Goal: Check status: Check status

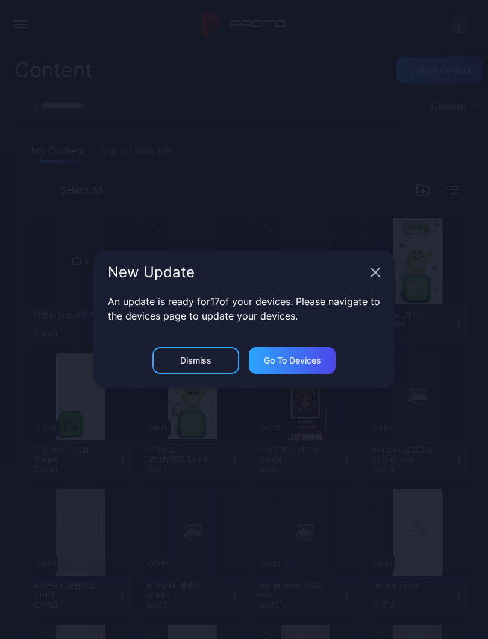
click at [380, 263] on div "New Update" at bounding box center [243, 272] width 301 height 43
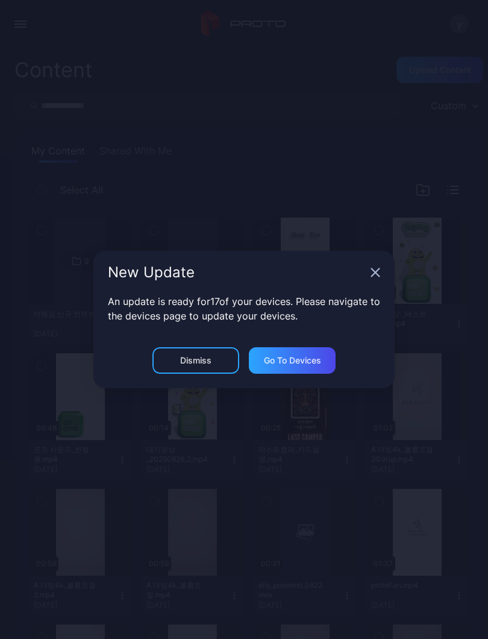
click at [372, 273] on icon "button" at bounding box center [376, 273] width 10 height 10
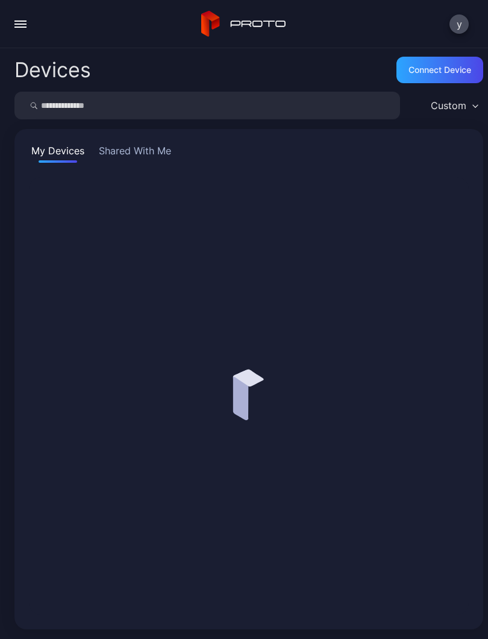
click at [22, 27] on div "button" at bounding box center [20, 27] width 12 height 1
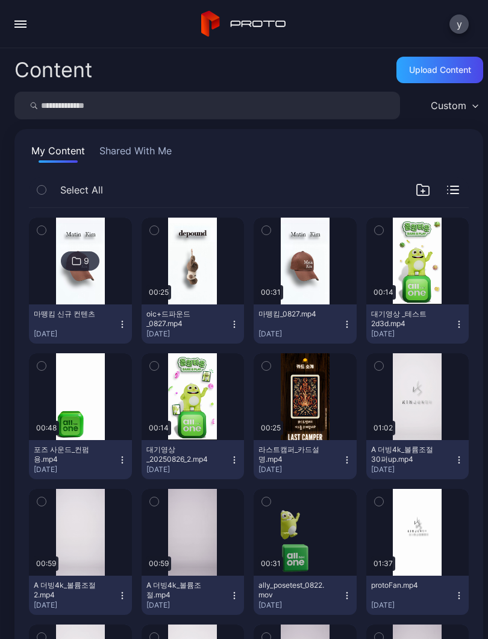
click at [20, 30] on button "button" at bounding box center [20, 24] width 24 height 24
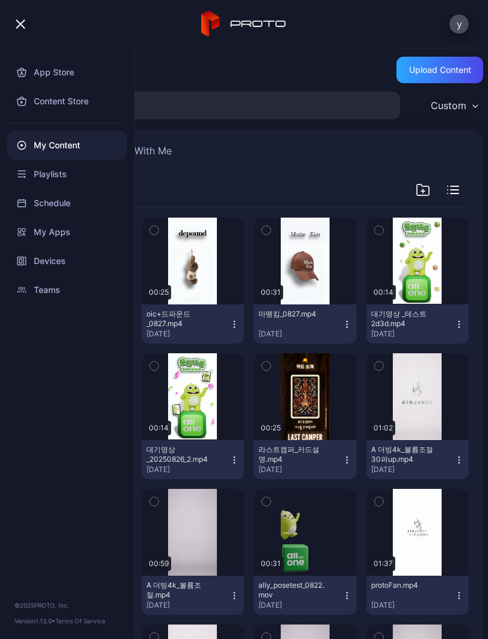
click at [38, 264] on div "Devices" at bounding box center [67, 261] width 120 height 29
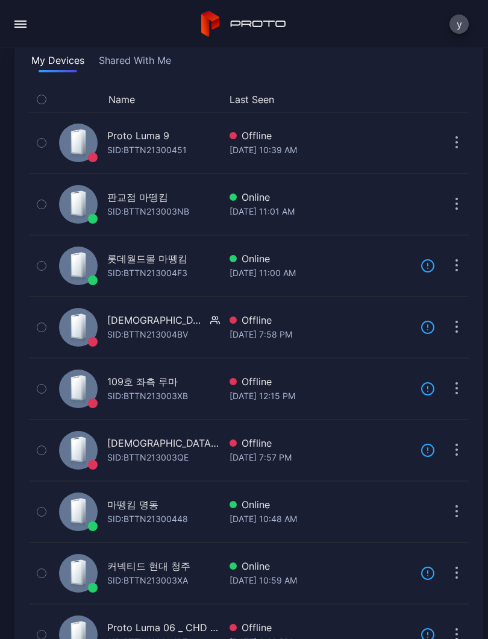
scroll to position [109, 0]
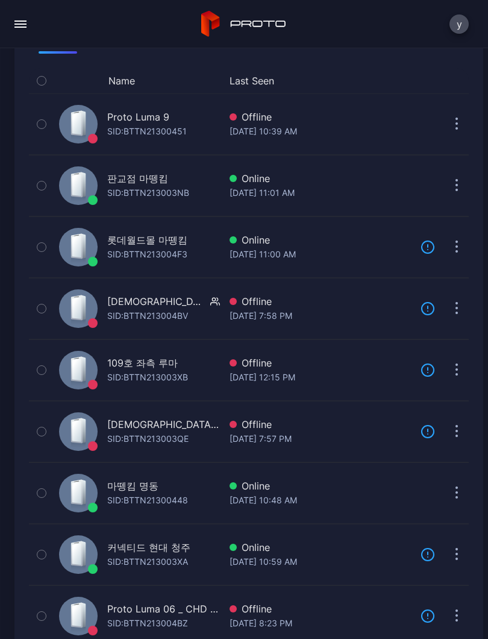
click at [245, 491] on div "Online" at bounding box center [320, 486] width 181 height 14
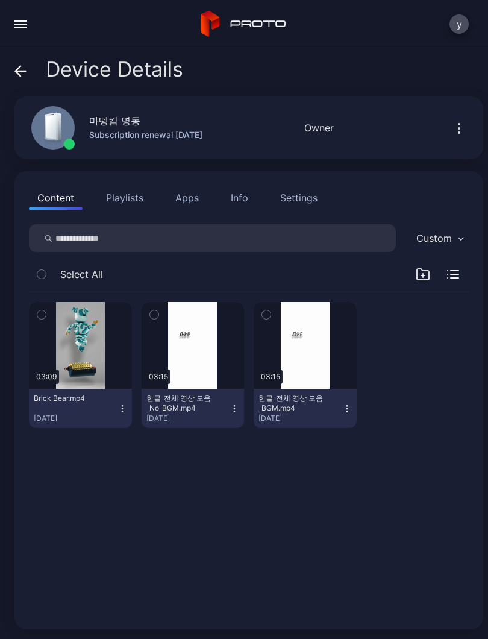
click at [201, 357] on button "button" at bounding box center [193, 345] width 103 height 87
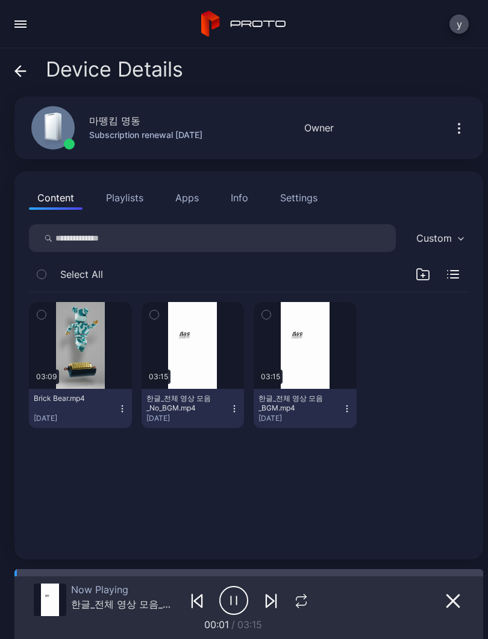
click at [310, 599] on button "button" at bounding box center [301, 600] width 23 height 17
click at [308, 597] on icon "button" at bounding box center [301, 601] width 20 height 14
